Goal: Answer question/provide support

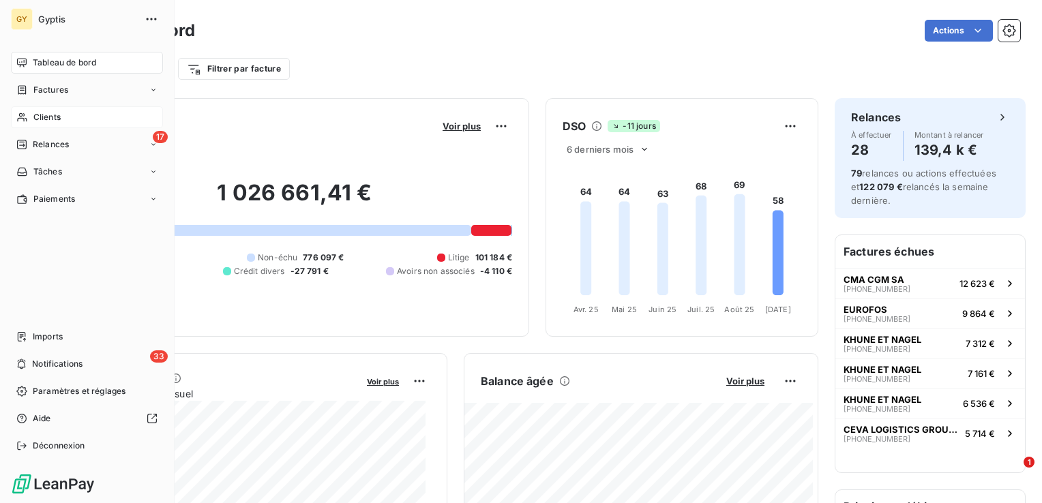
click at [67, 121] on div "Clients" at bounding box center [87, 117] width 152 height 22
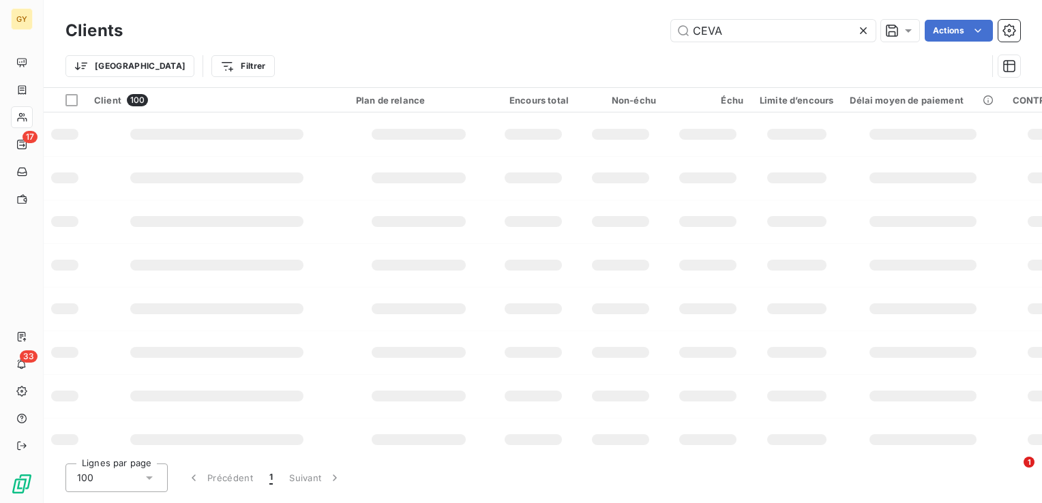
type input "CEVA"
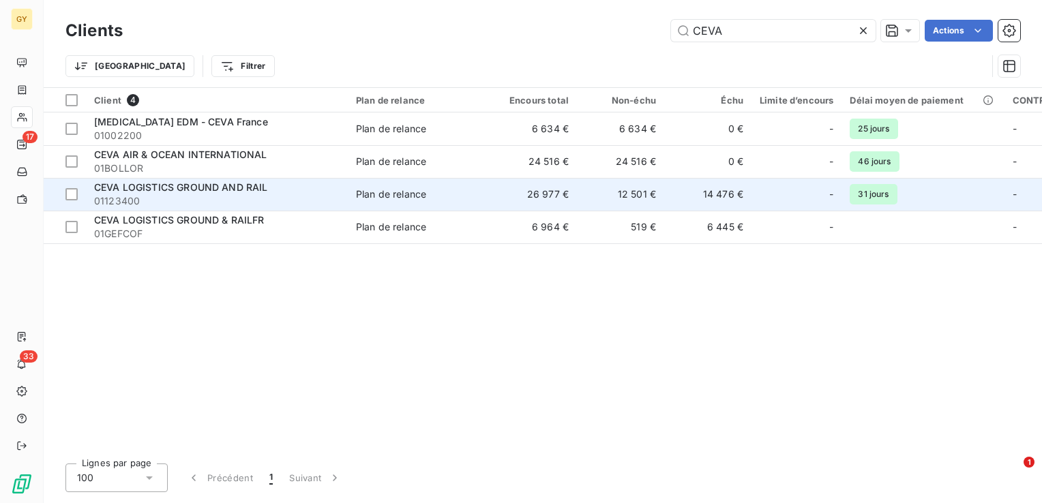
click at [285, 202] on span "01123400" at bounding box center [217, 201] width 246 height 14
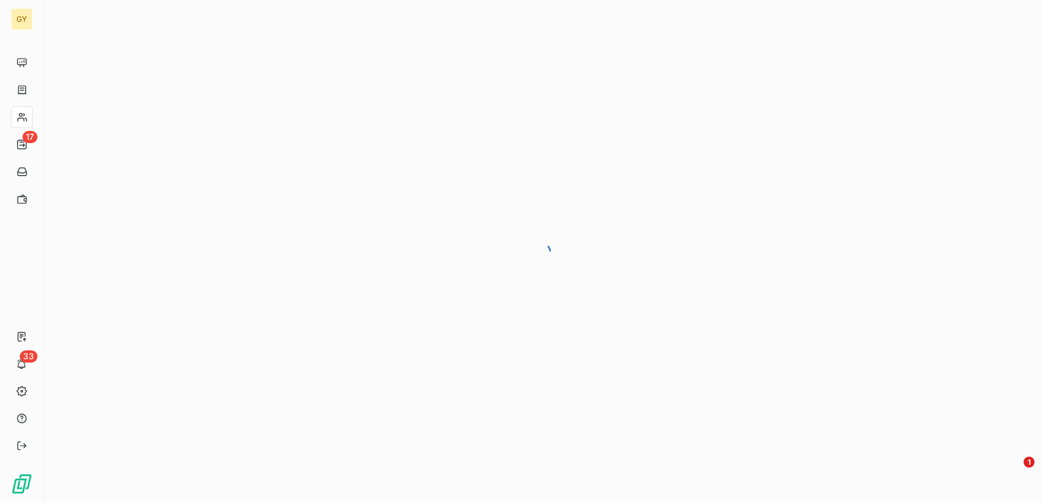
click at [285, 202] on div at bounding box center [543, 251] width 999 height 503
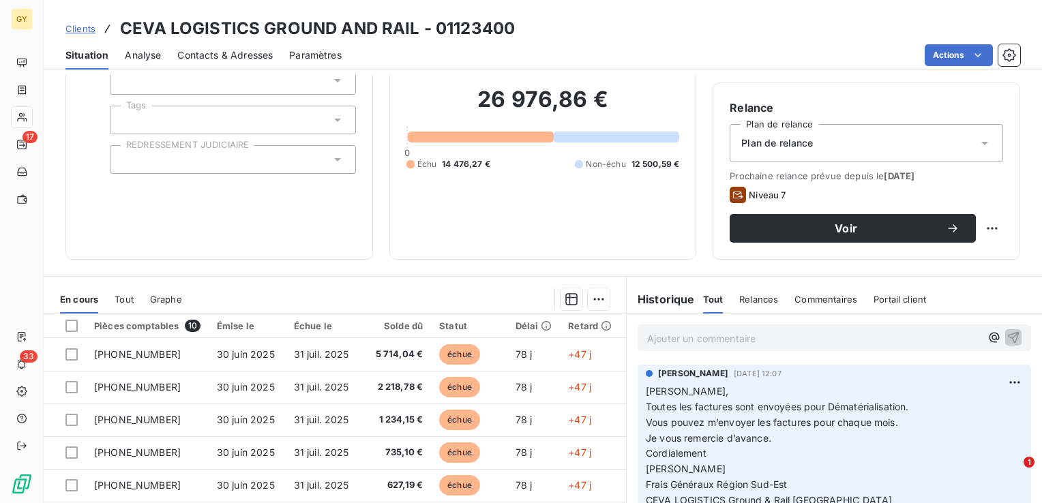
scroll to position [136, 0]
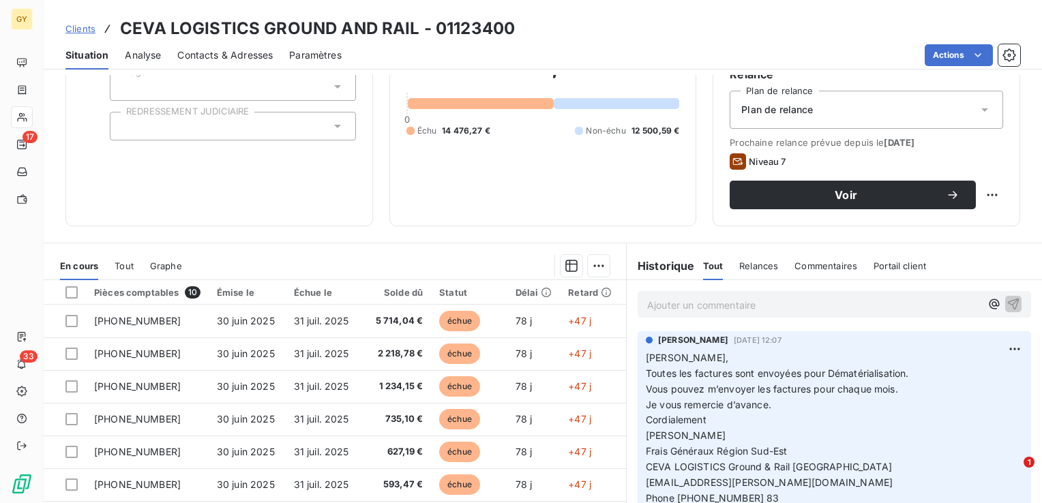
click at [661, 302] on p "Ajouter un commentaire ﻿" at bounding box center [814, 305] width 334 height 17
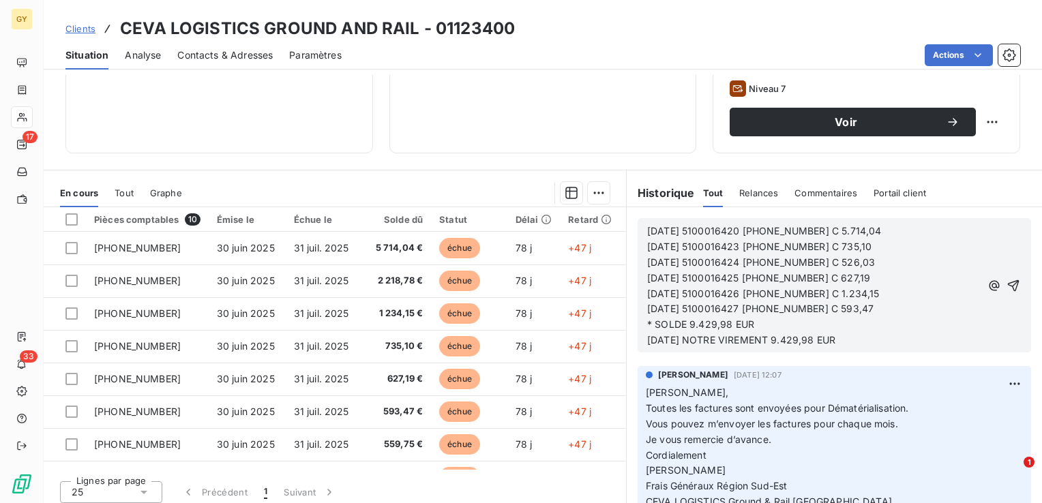
scroll to position [216, 0]
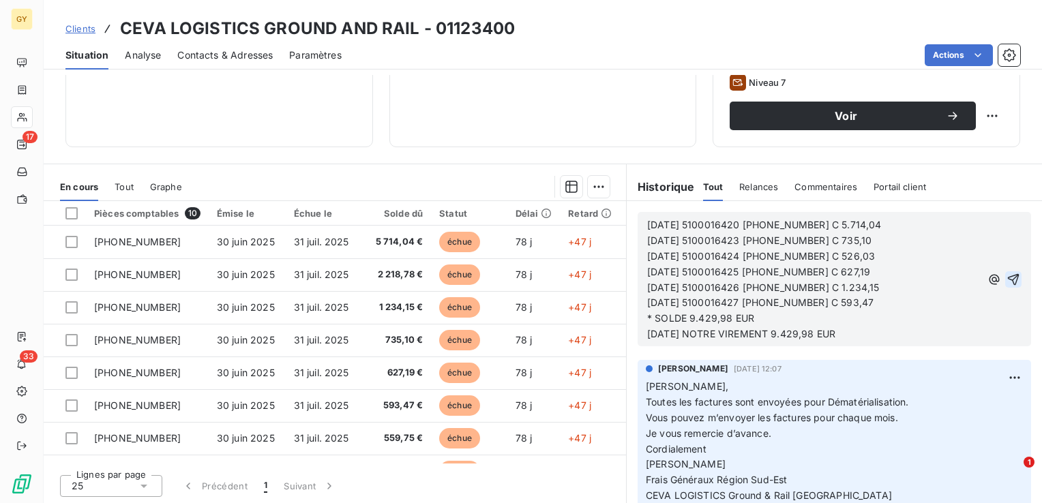
click at [1007, 282] on icon "button" at bounding box center [1014, 280] width 14 height 14
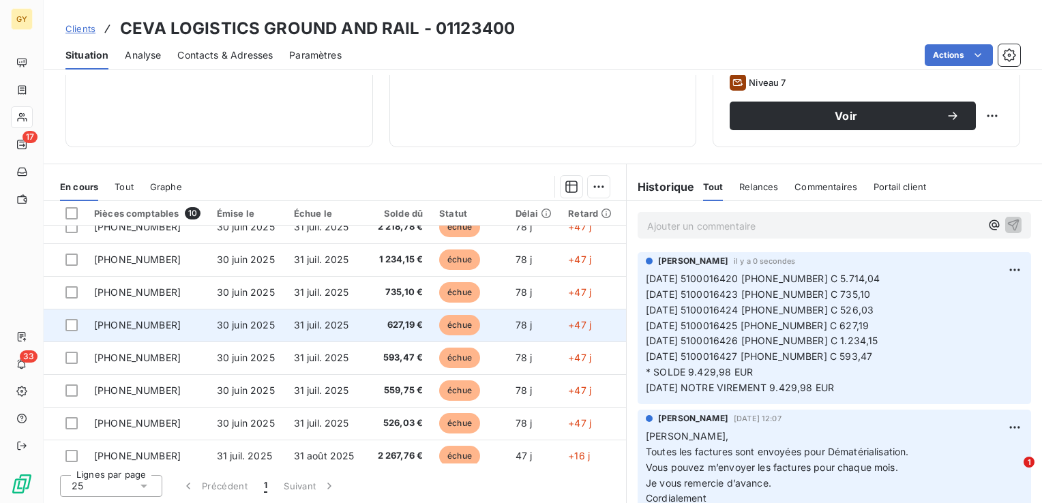
scroll to position [0, 0]
